Goal: Book appointment/travel/reservation

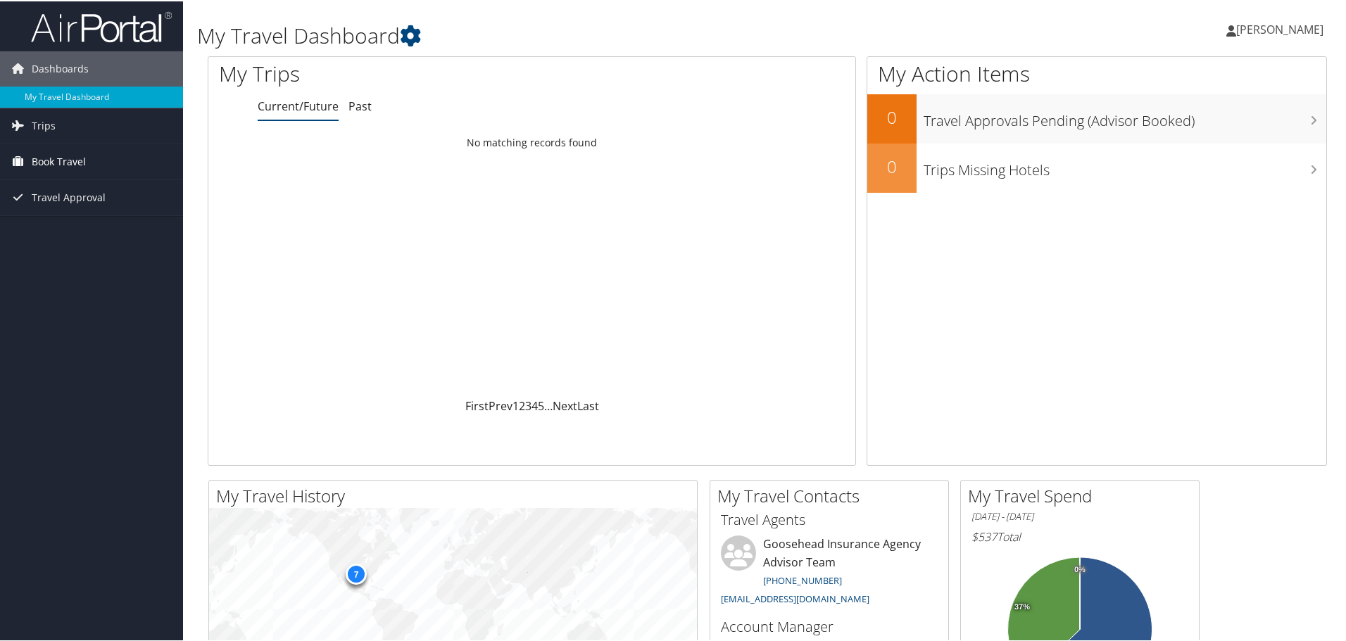
click at [99, 156] on link "Book Travel" at bounding box center [91, 160] width 183 height 35
click at [67, 225] on link "Book/Manage Online Trips" at bounding box center [91, 230] width 183 height 21
